Goal: Information Seeking & Learning: Learn about a topic

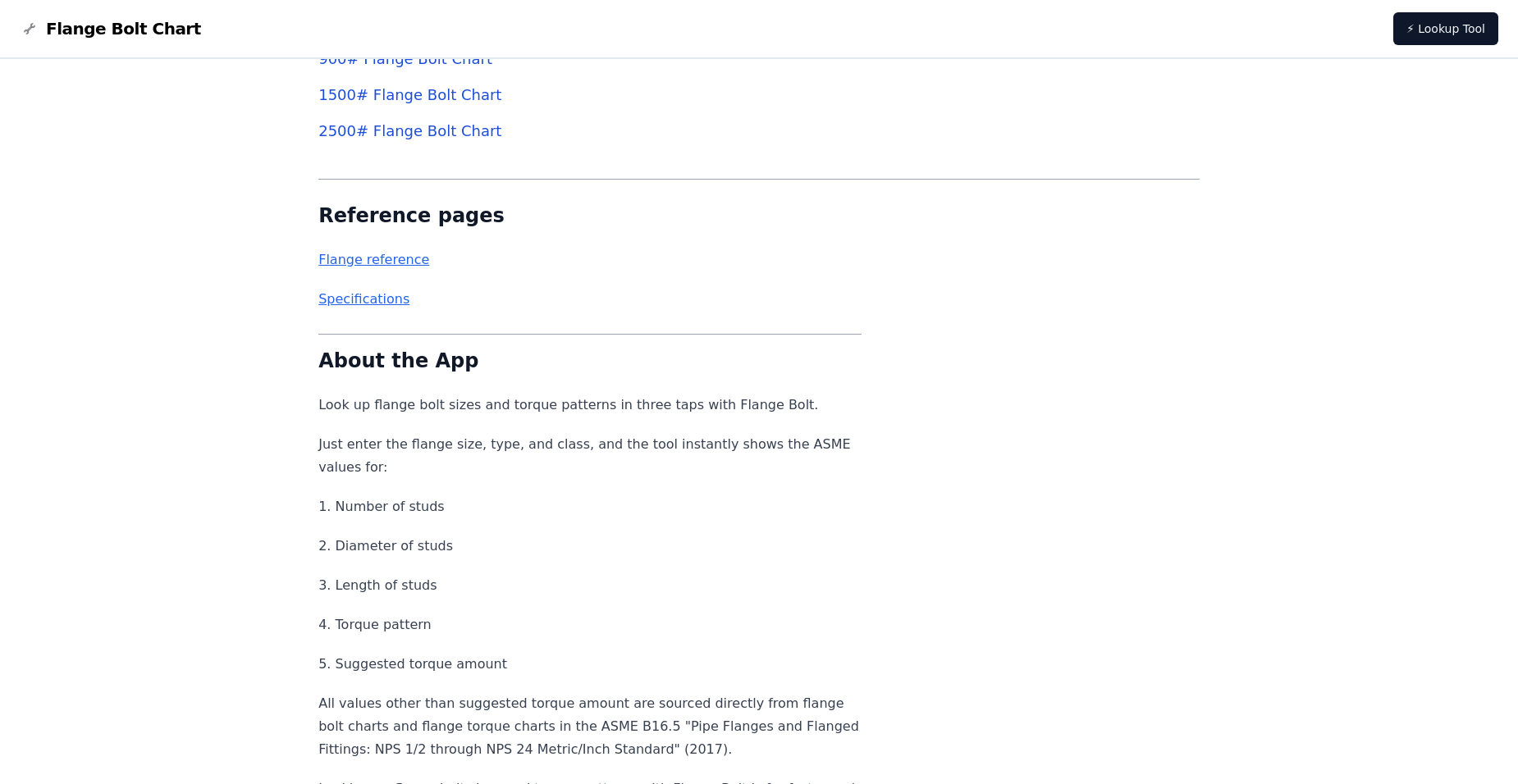
scroll to position [5969, 0]
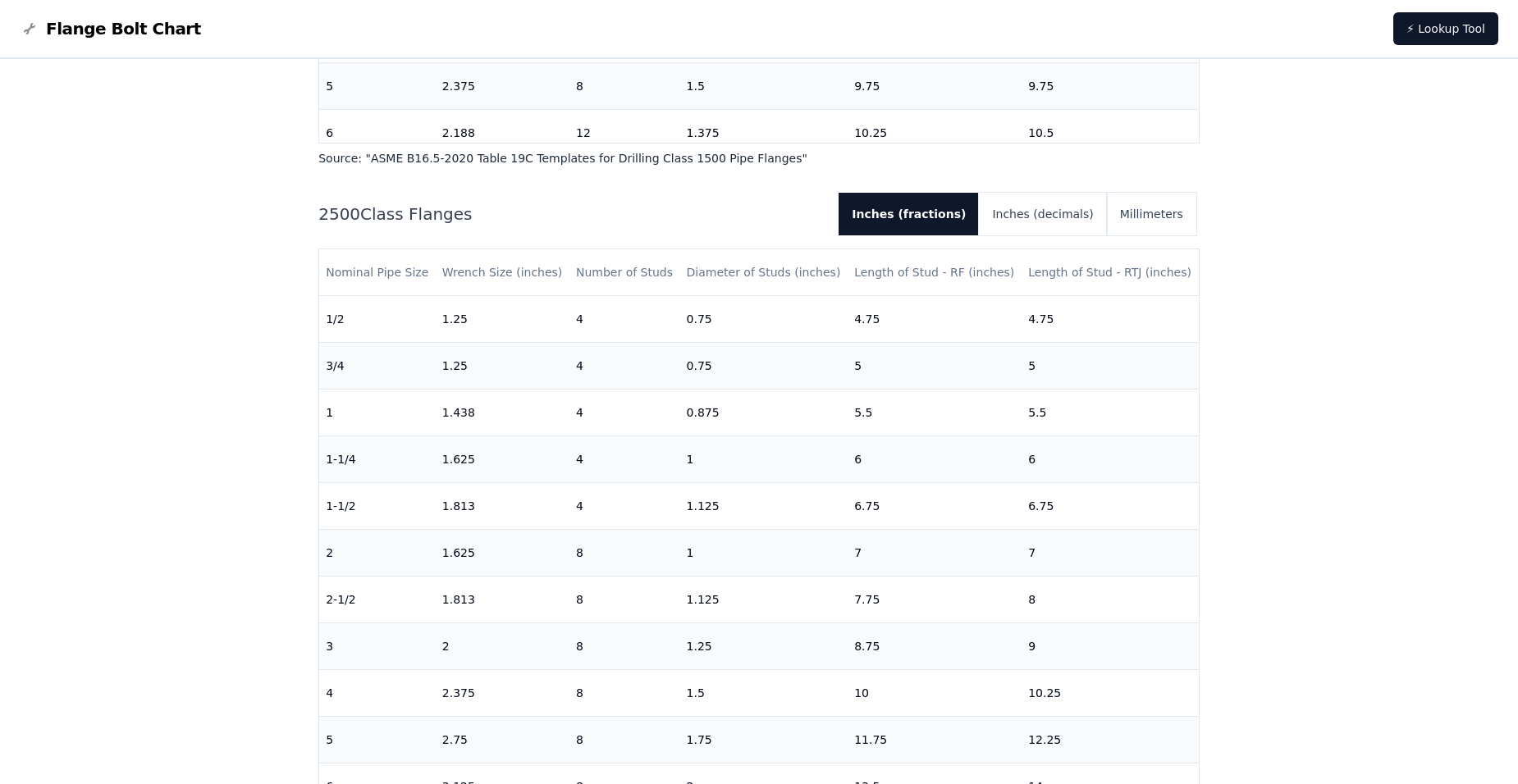
scroll to position [4329, 0]
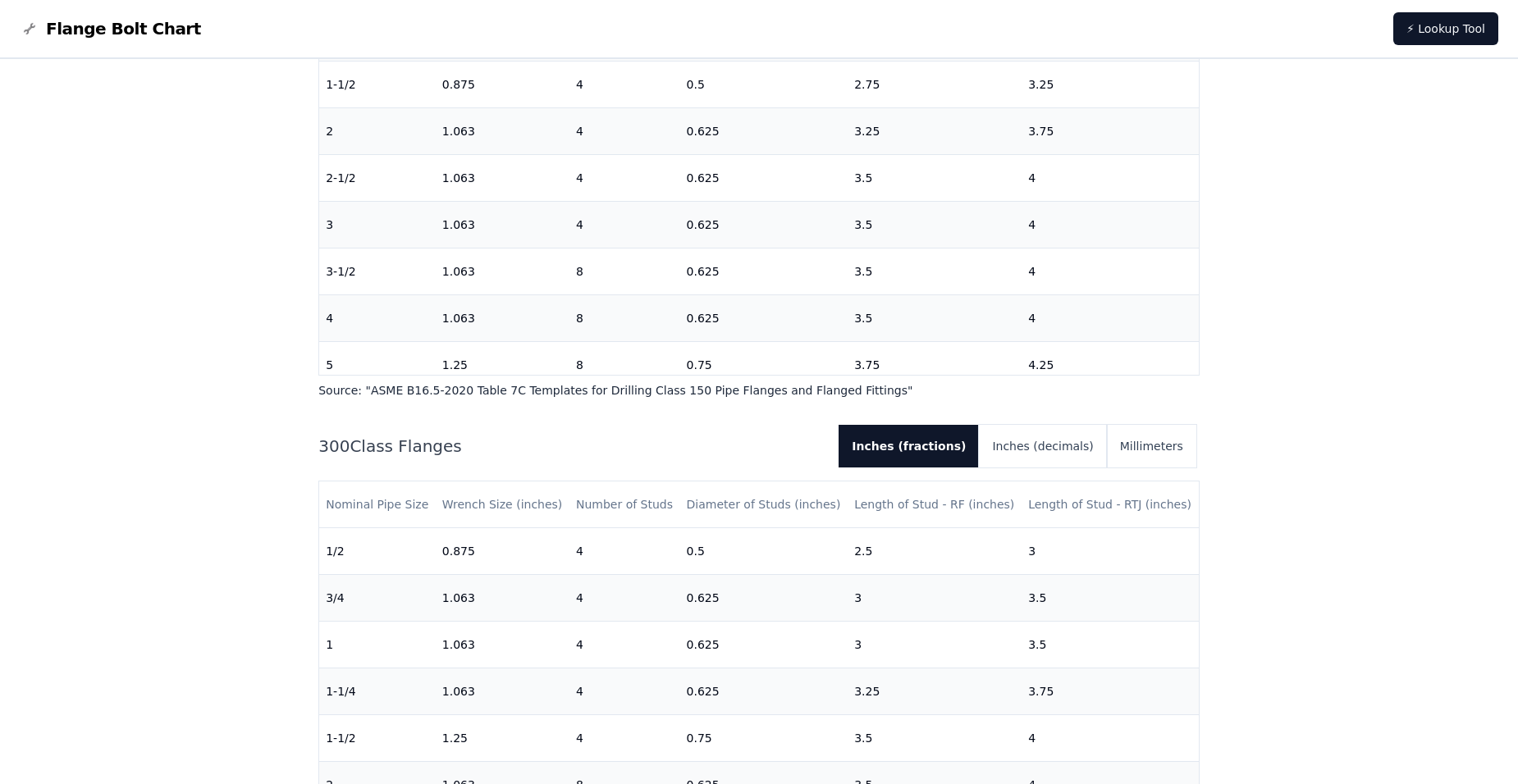
scroll to position [721, 0]
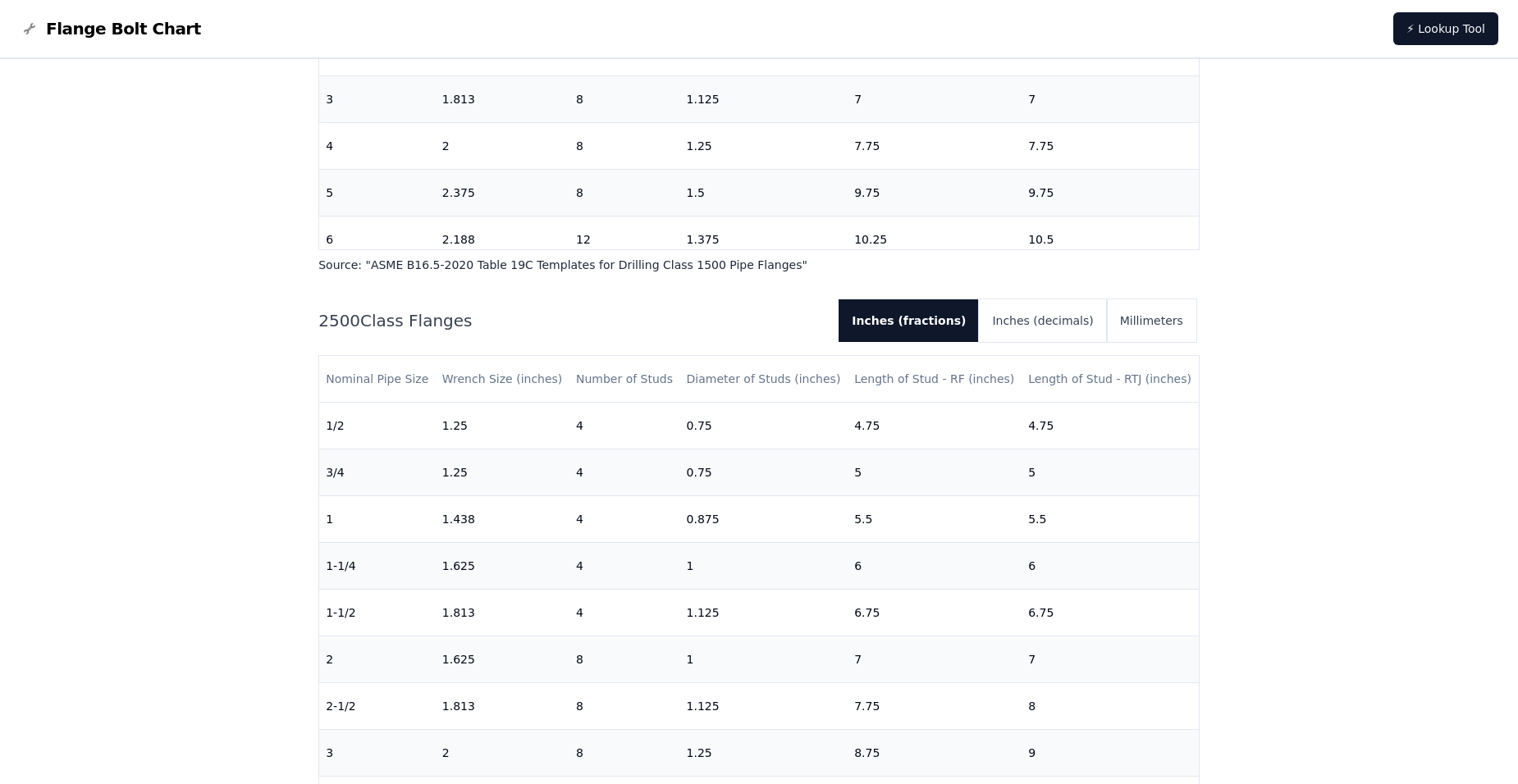
scroll to position [4920, 0]
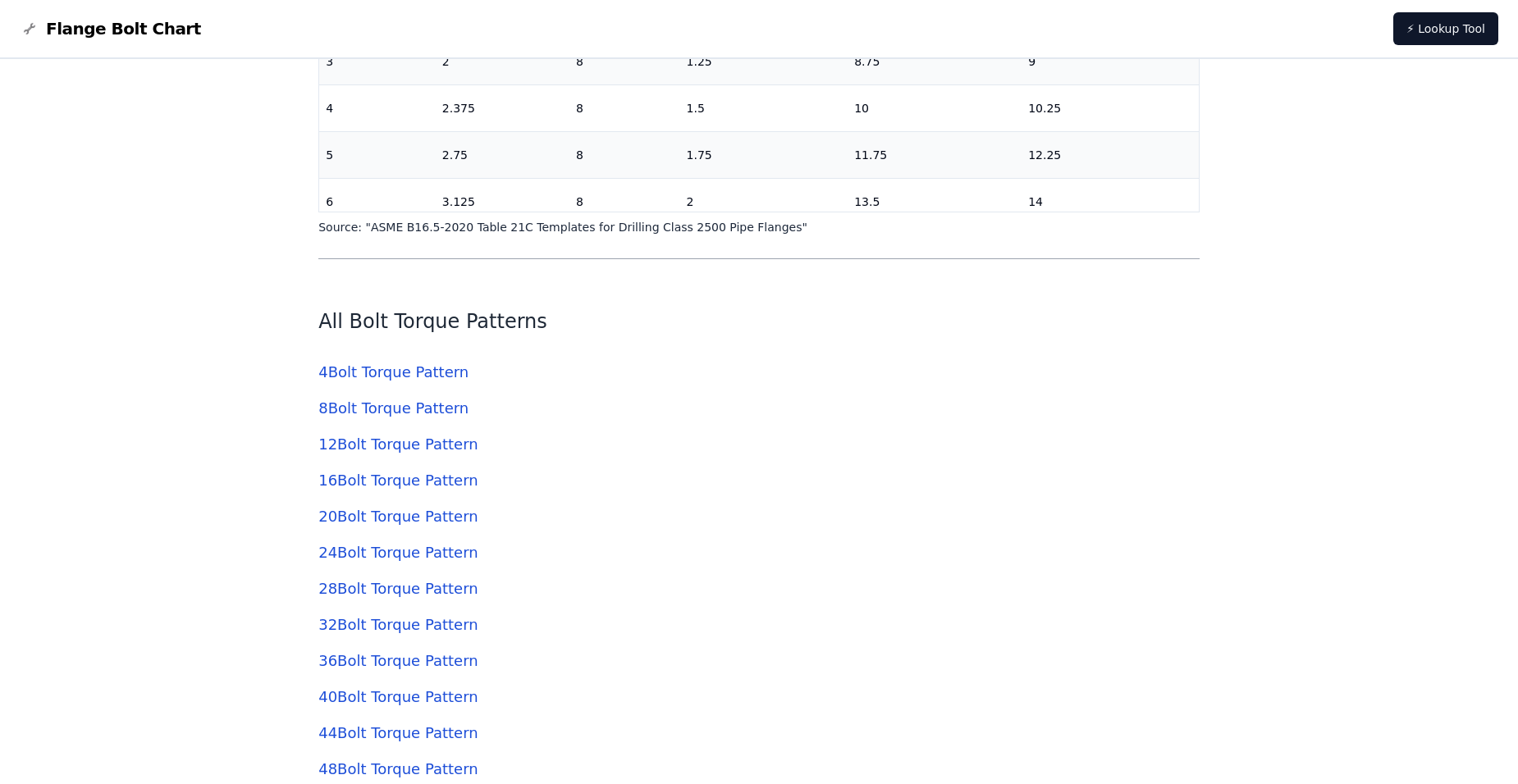
drag, startPoint x: 406, startPoint y: 445, endPoint x: 372, endPoint y: 440, distance: 34.4
click at [372, 440] on link "12 Bolt Torque Pattern" at bounding box center [397, 444] width 159 height 17
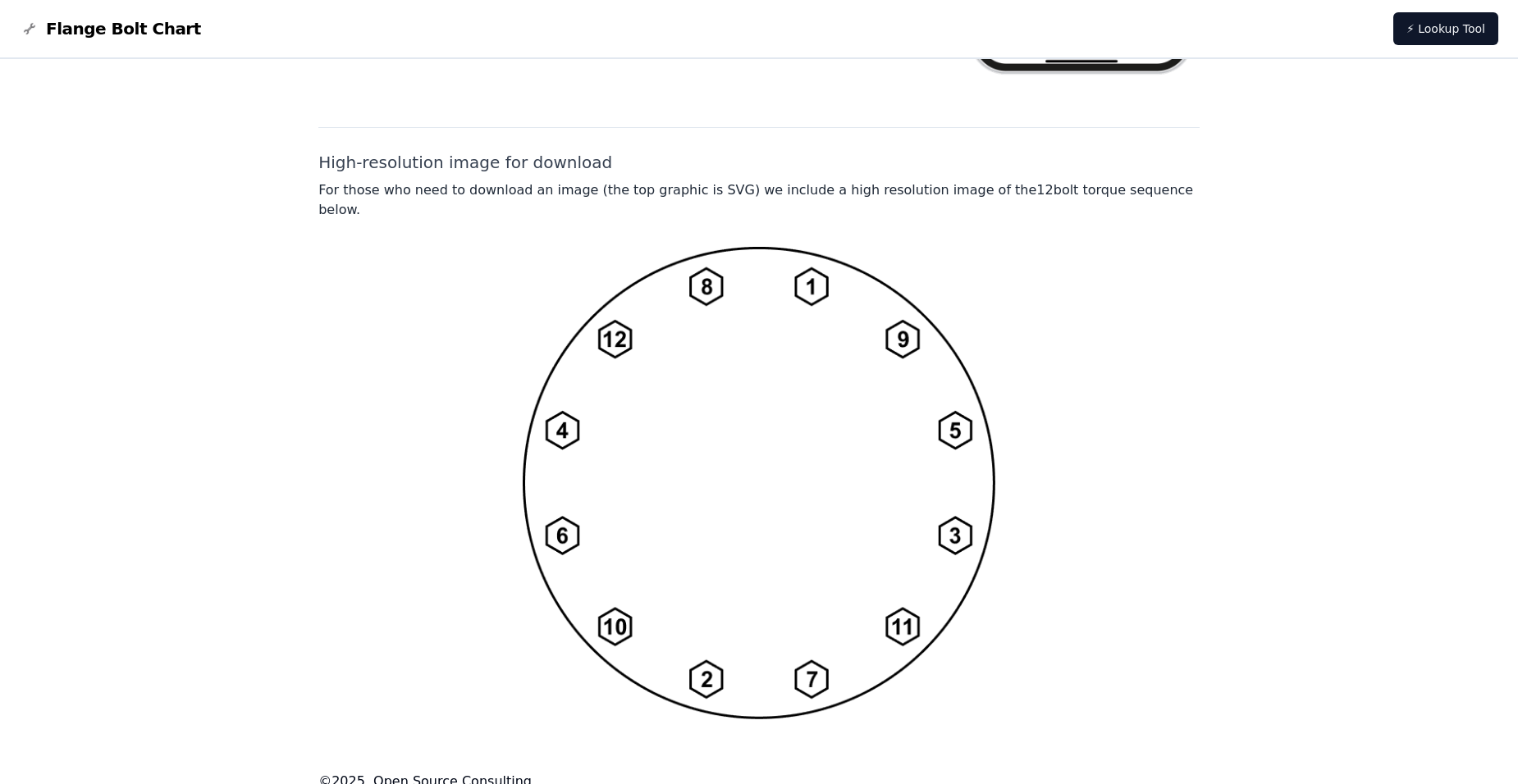
scroll to position [1159, 0]
click at [380, 439] on div at bounding box center [759, 482] width 881 height 473
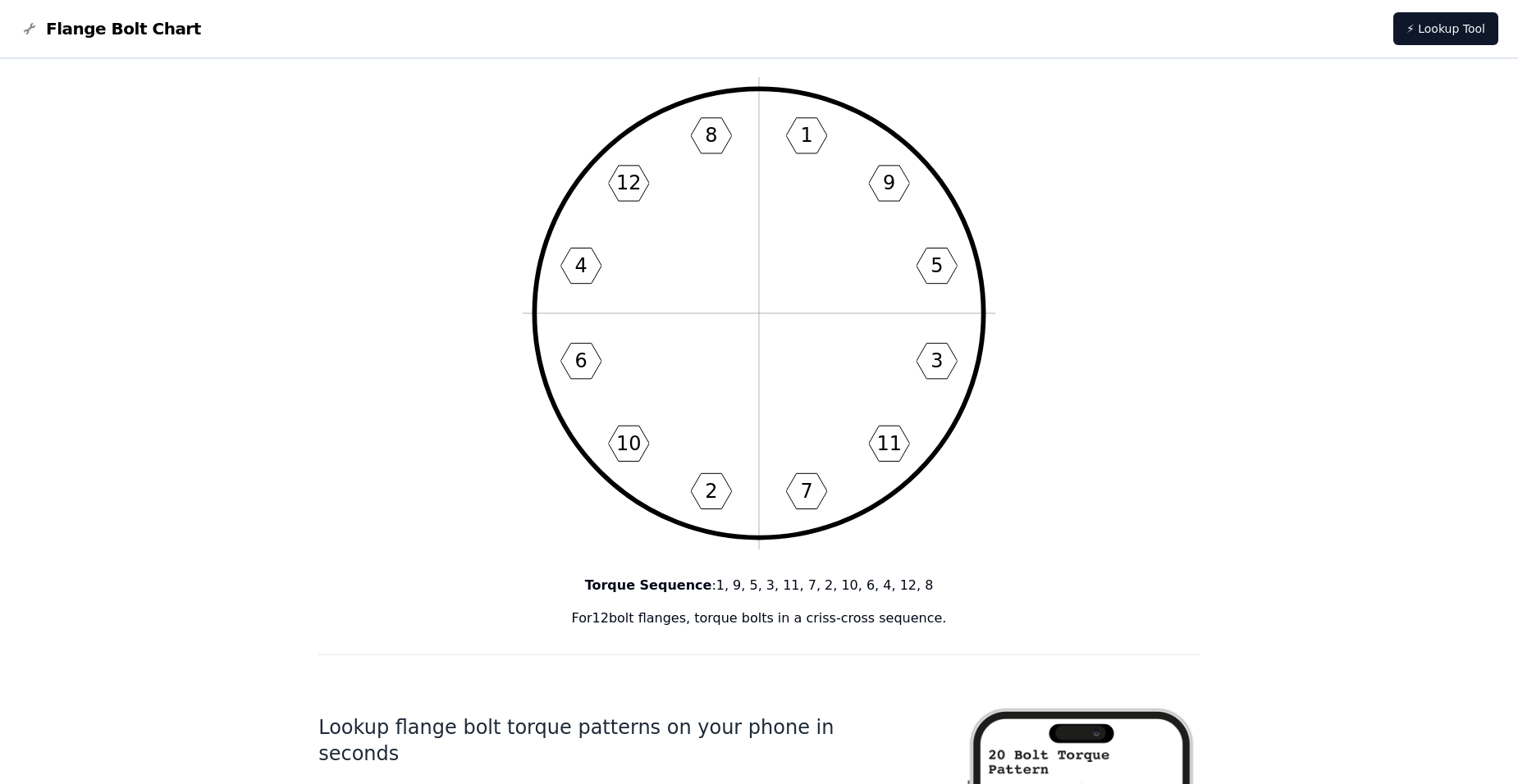
scroll to position [0, 0]
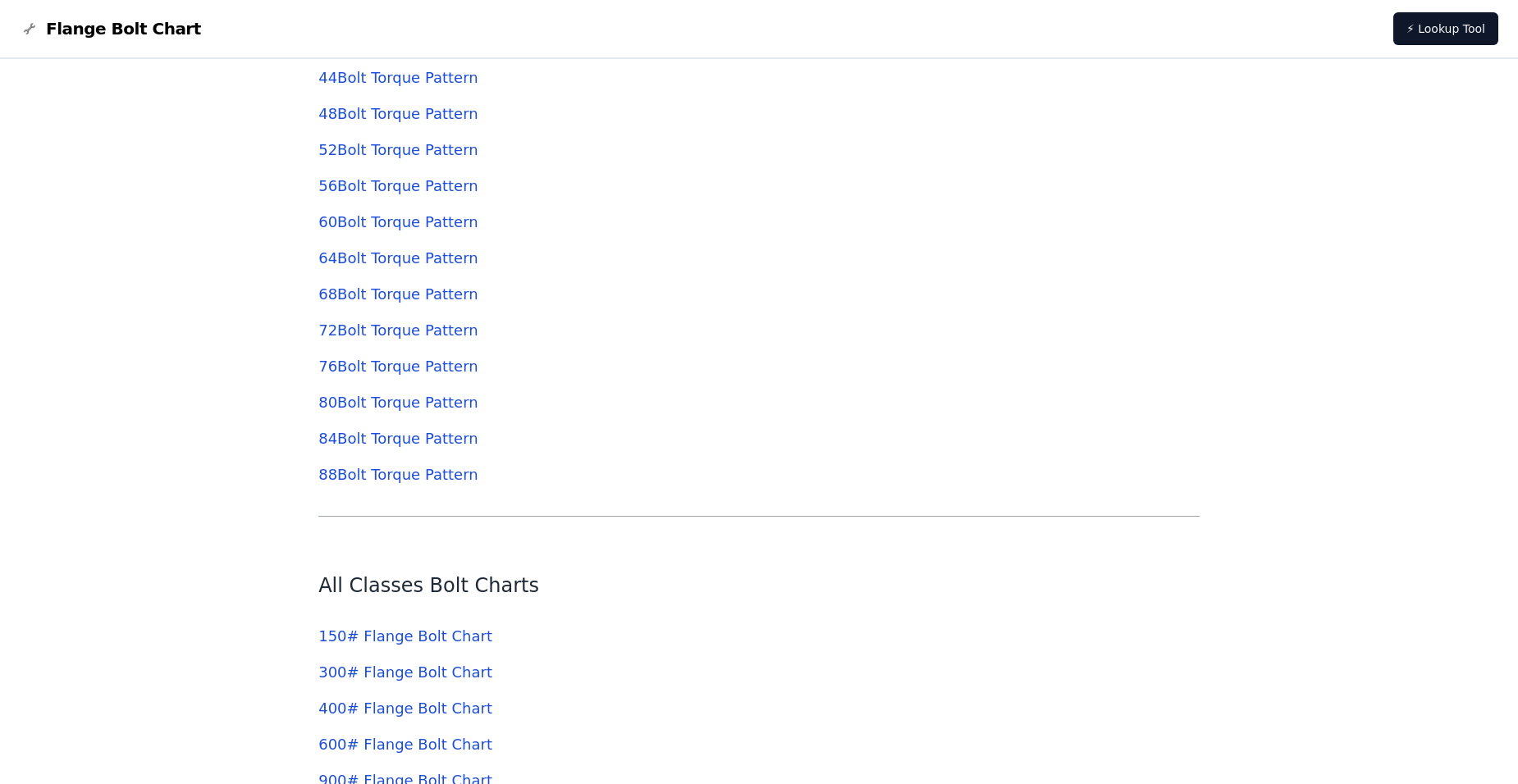
scroll to position [5577, 0]
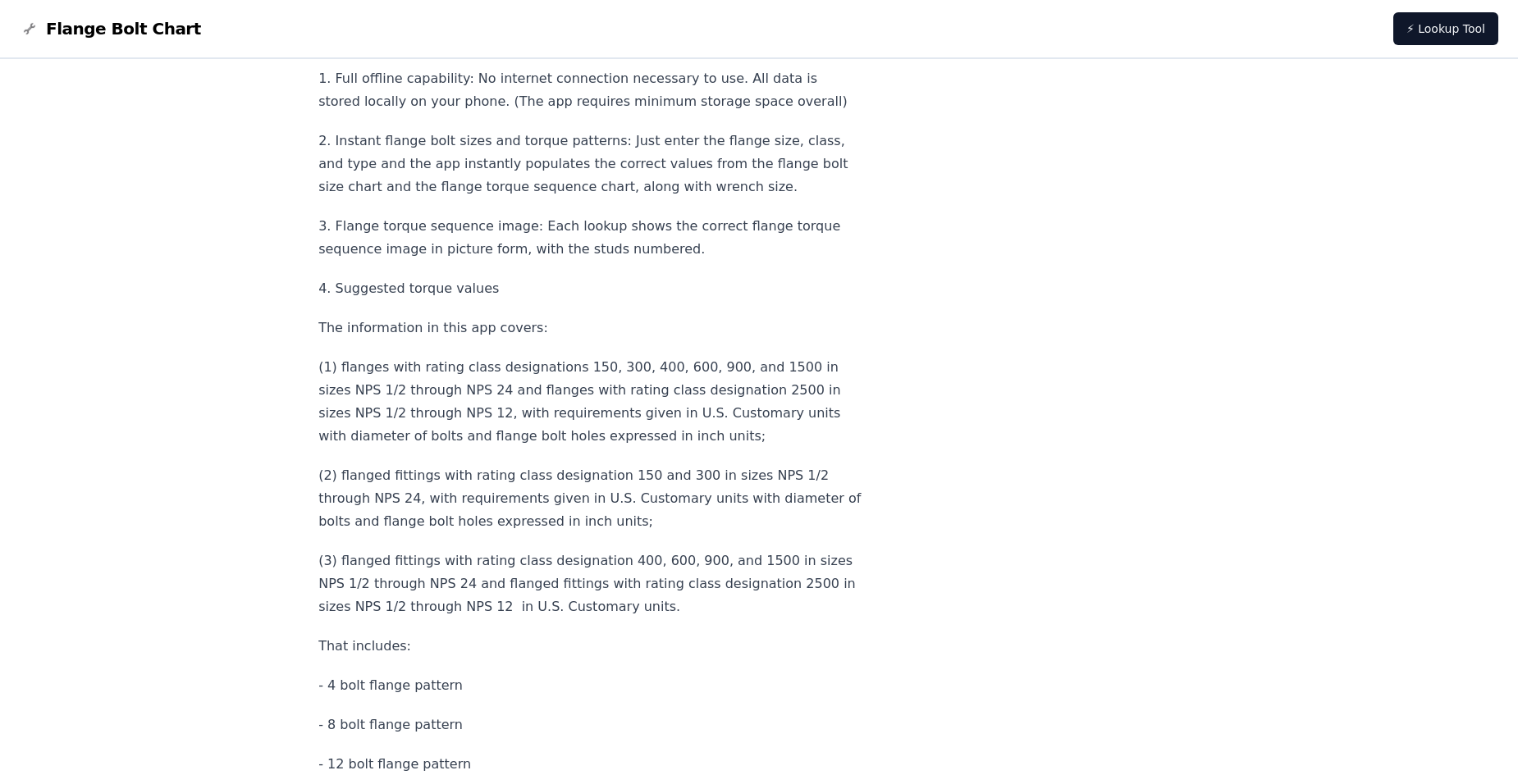
scroll to position [7445, 0]
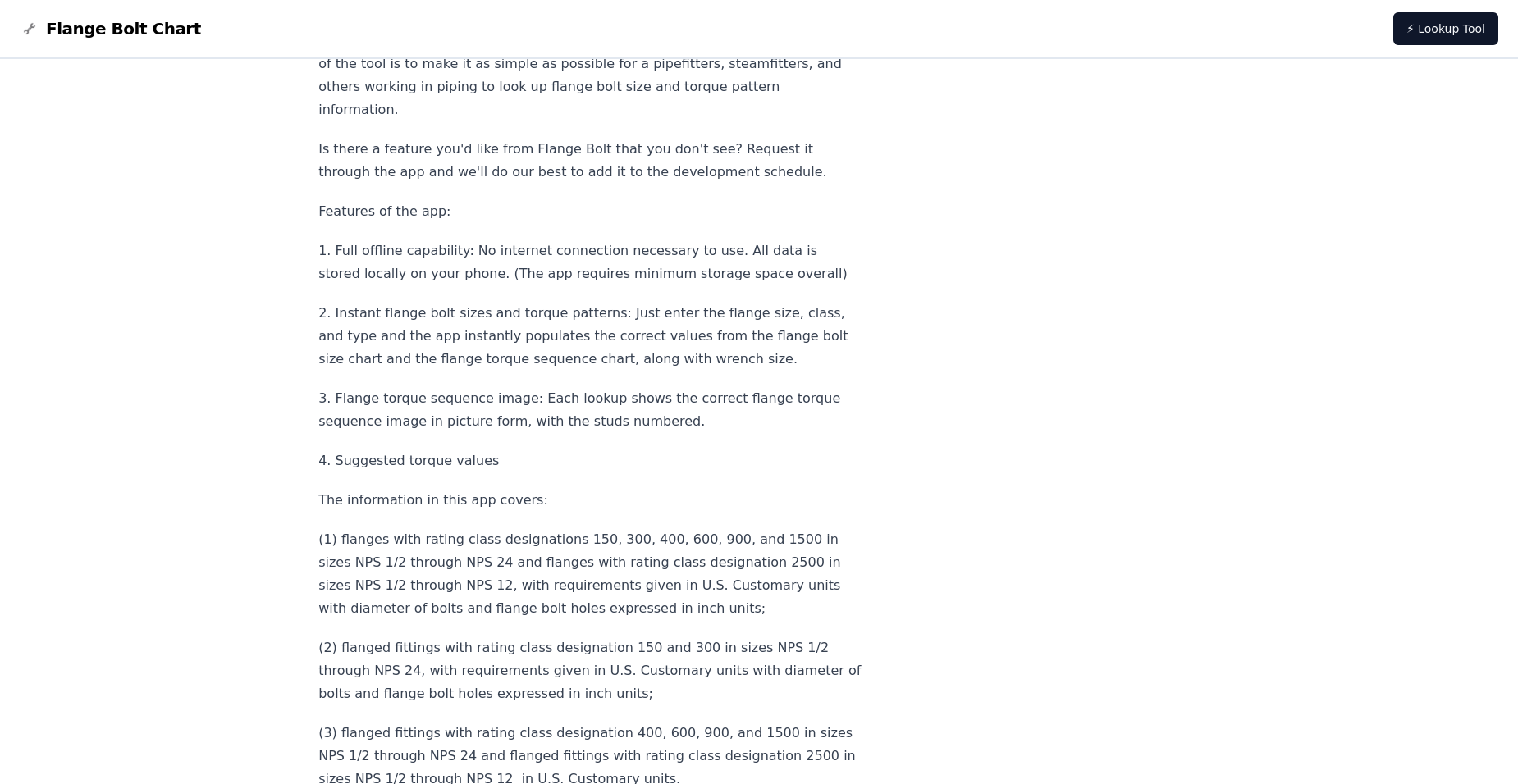
scroll to position [6789, 0]
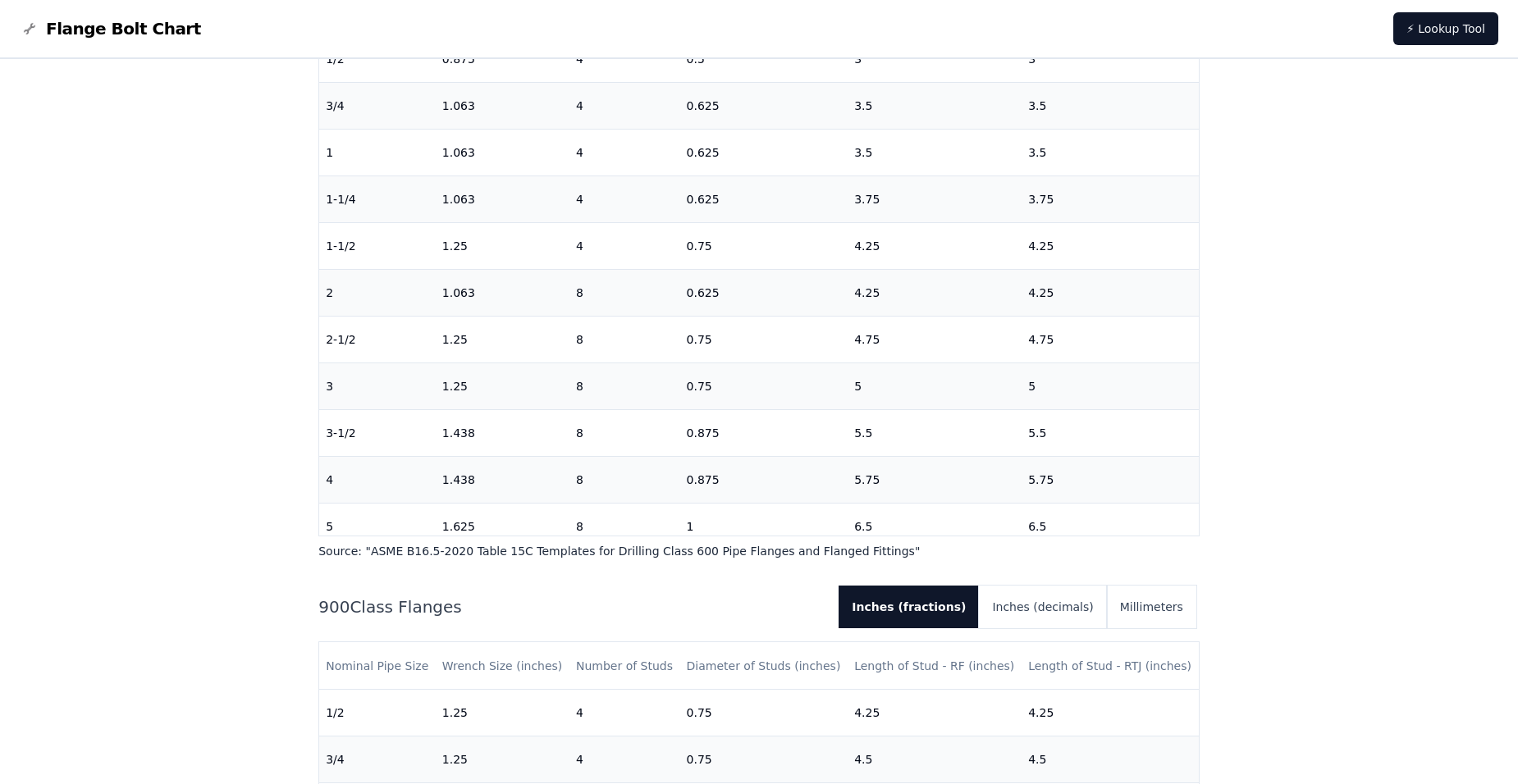
scroll to position [2525, 0]
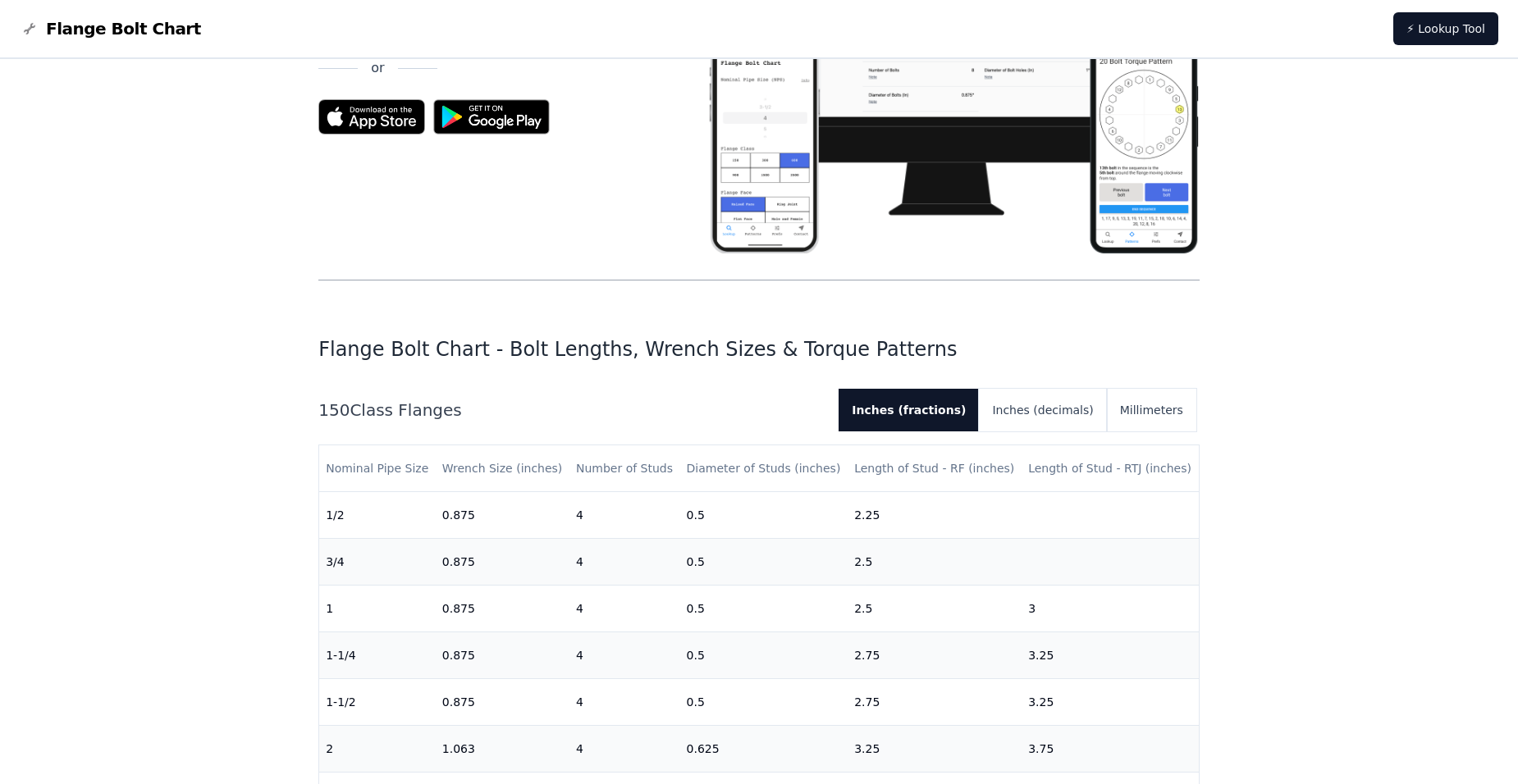
scroll to position [0, 0]
